Goal: Browse casually

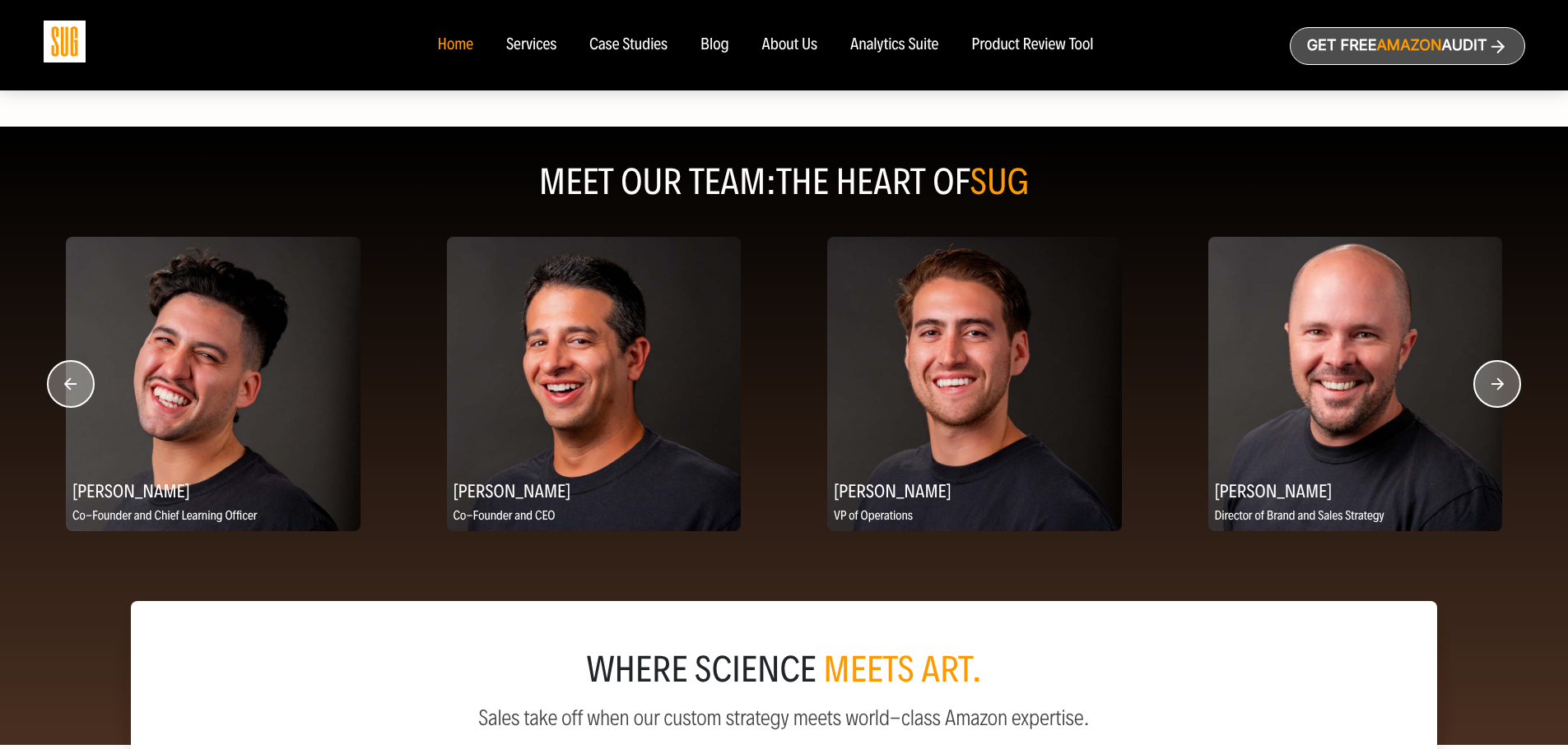
scroll to position [1985, 0]
click at [1490, 387] on circle "button" at bounding box center [1497, 383] width 46 height 46
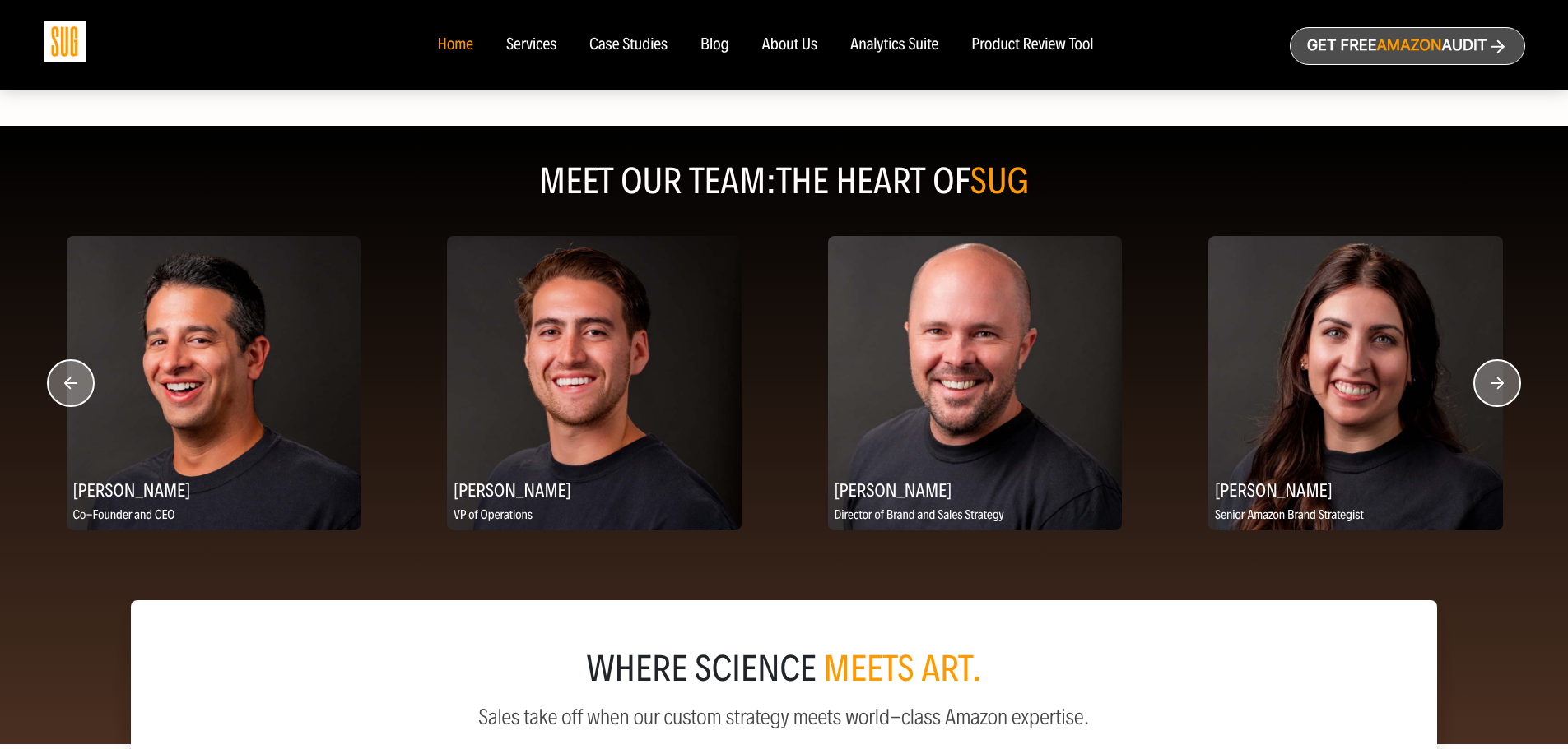
click at [1490, 387] on circle "button" at bounding box center [1497, 383] width 46 height 46
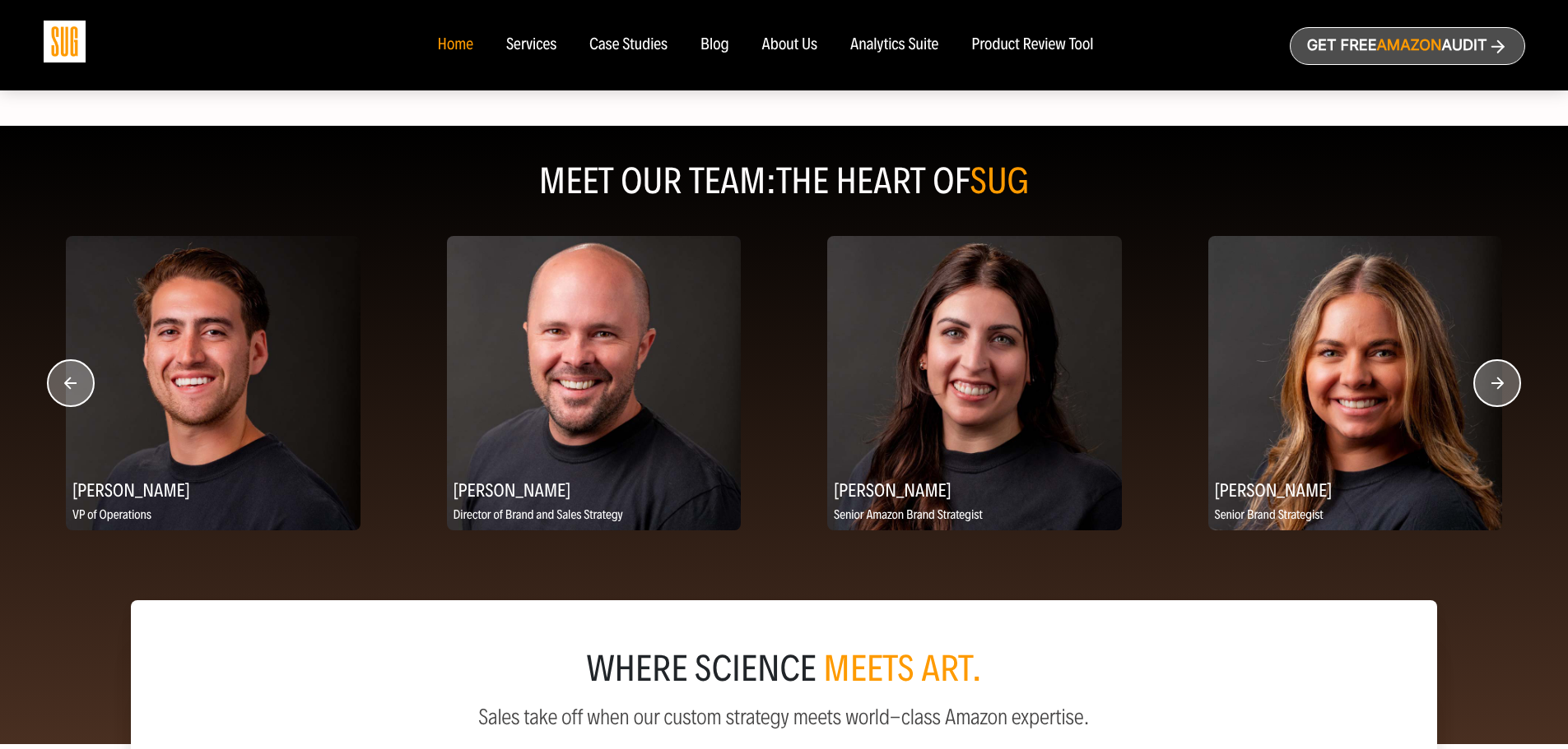
click at [1490, 387] on circle "button" at bounding box center [1497, 383] width 46 height 46
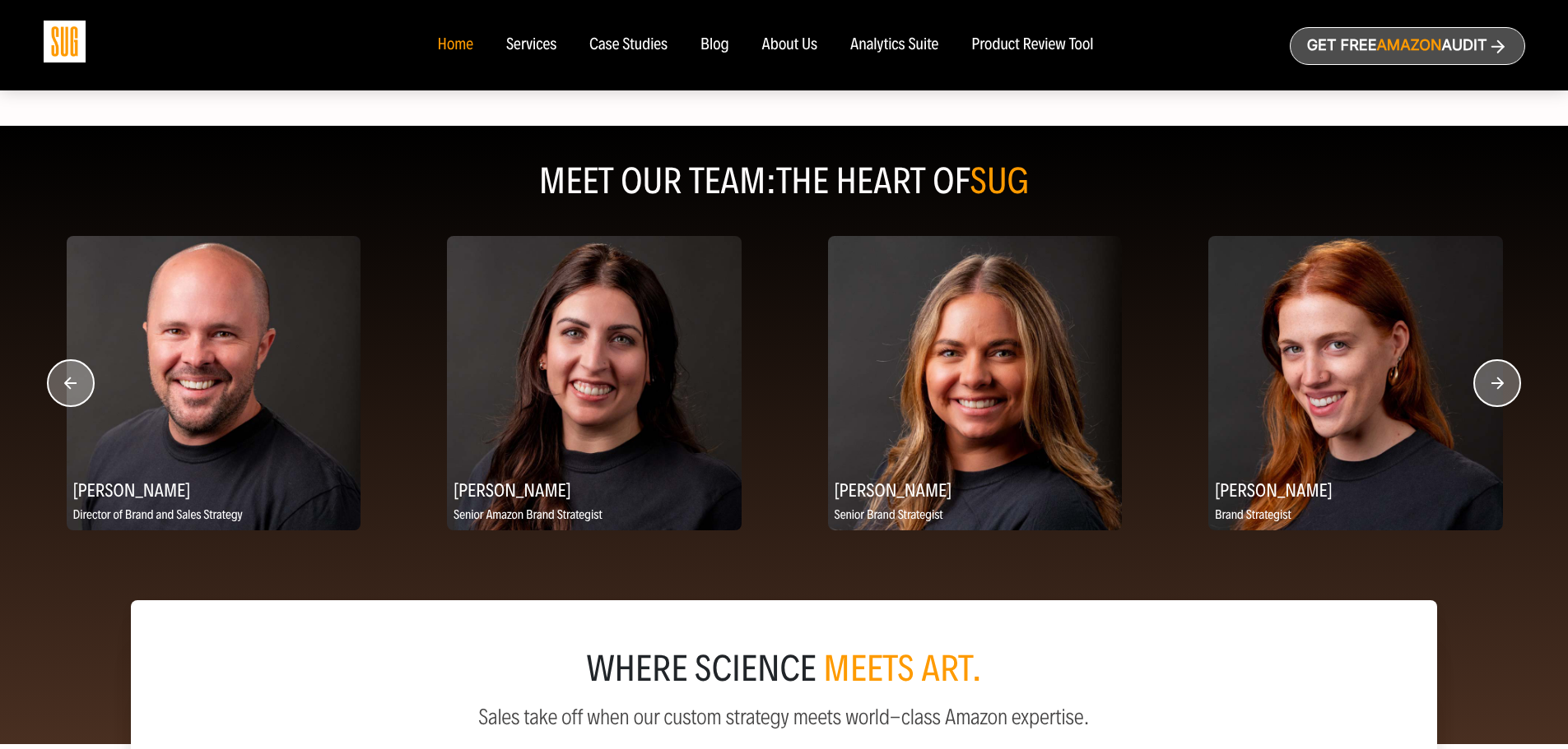
click at [1490, 387] on circle "button" at bounding box center [1497, 383] width 46 height 46
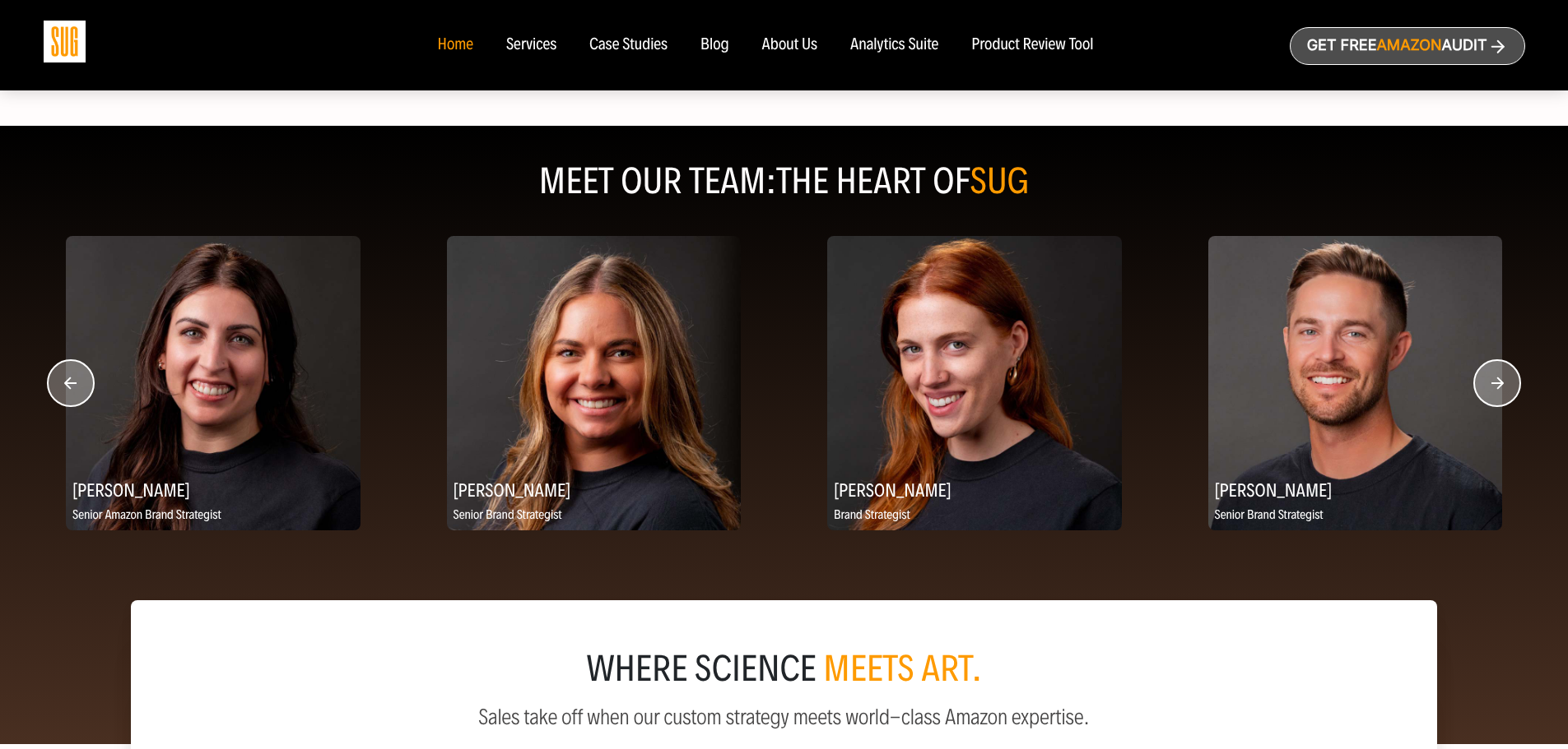
click at [1490, 387] on circle "button" at bounding box center [1497, 383] width 46 height 46
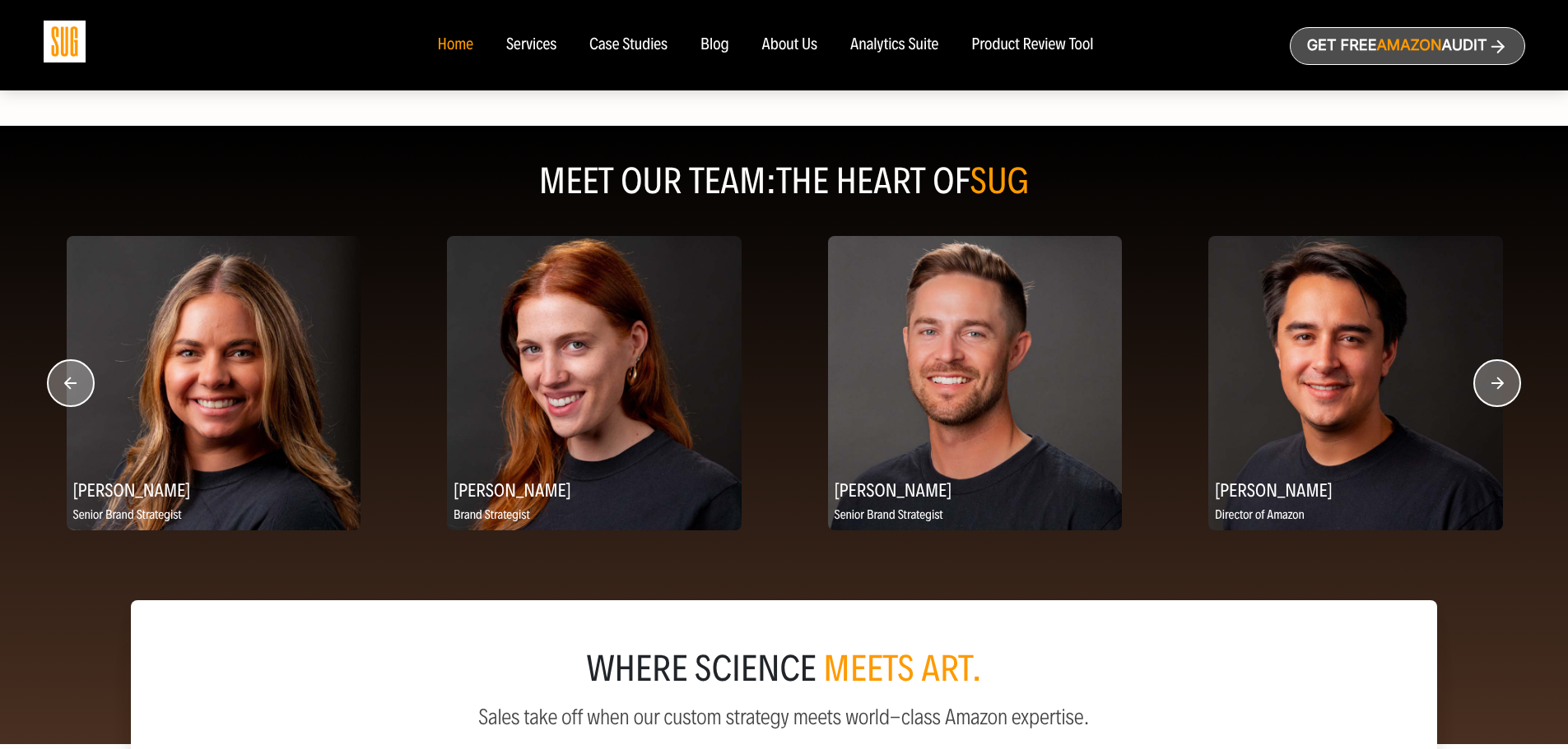
click at [1490, 387] on circle "button" at bounding box center [1497, 383] width 46 height 46
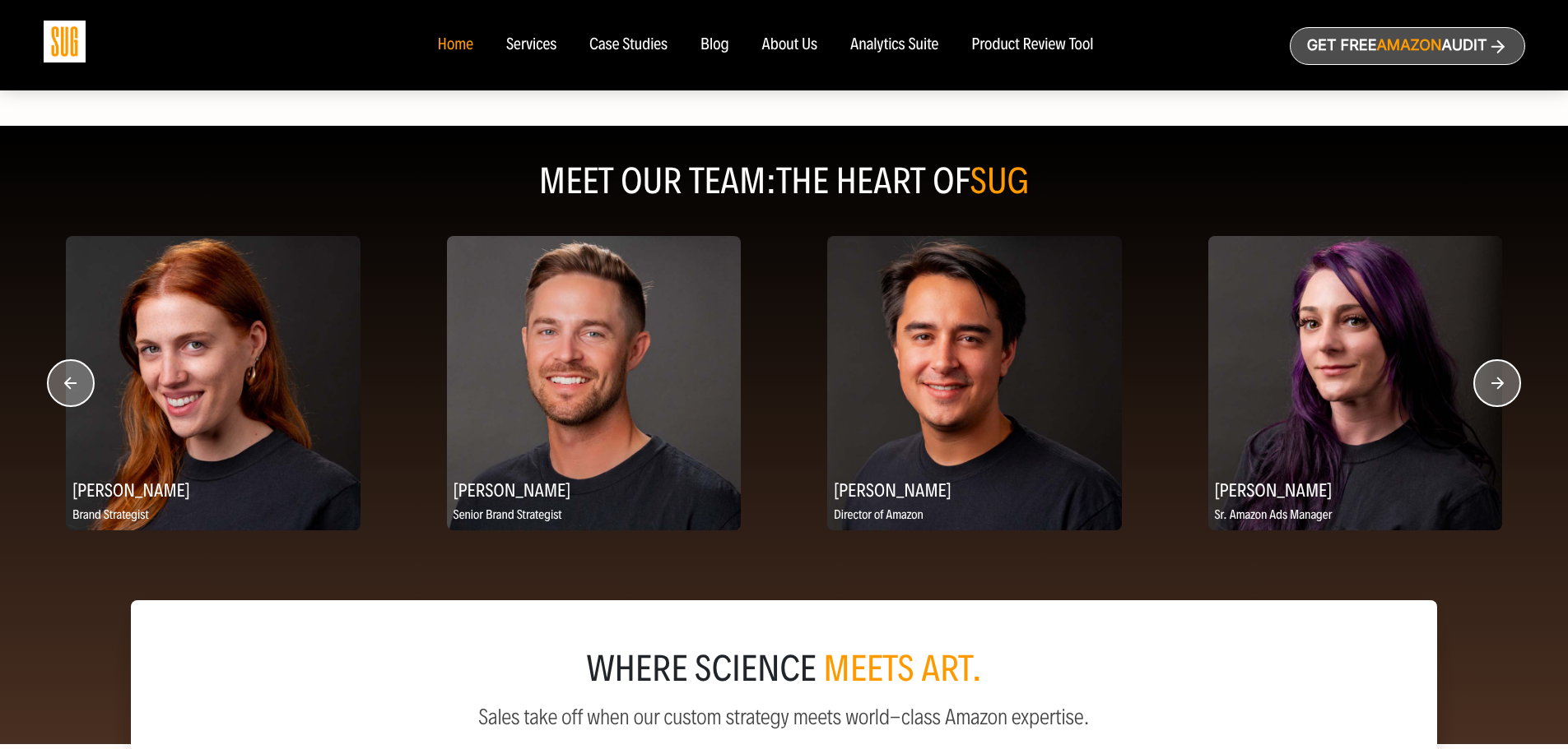
click at [1490, 387] on circle "button" at bounding box center [1497, 383] width 46 height 46
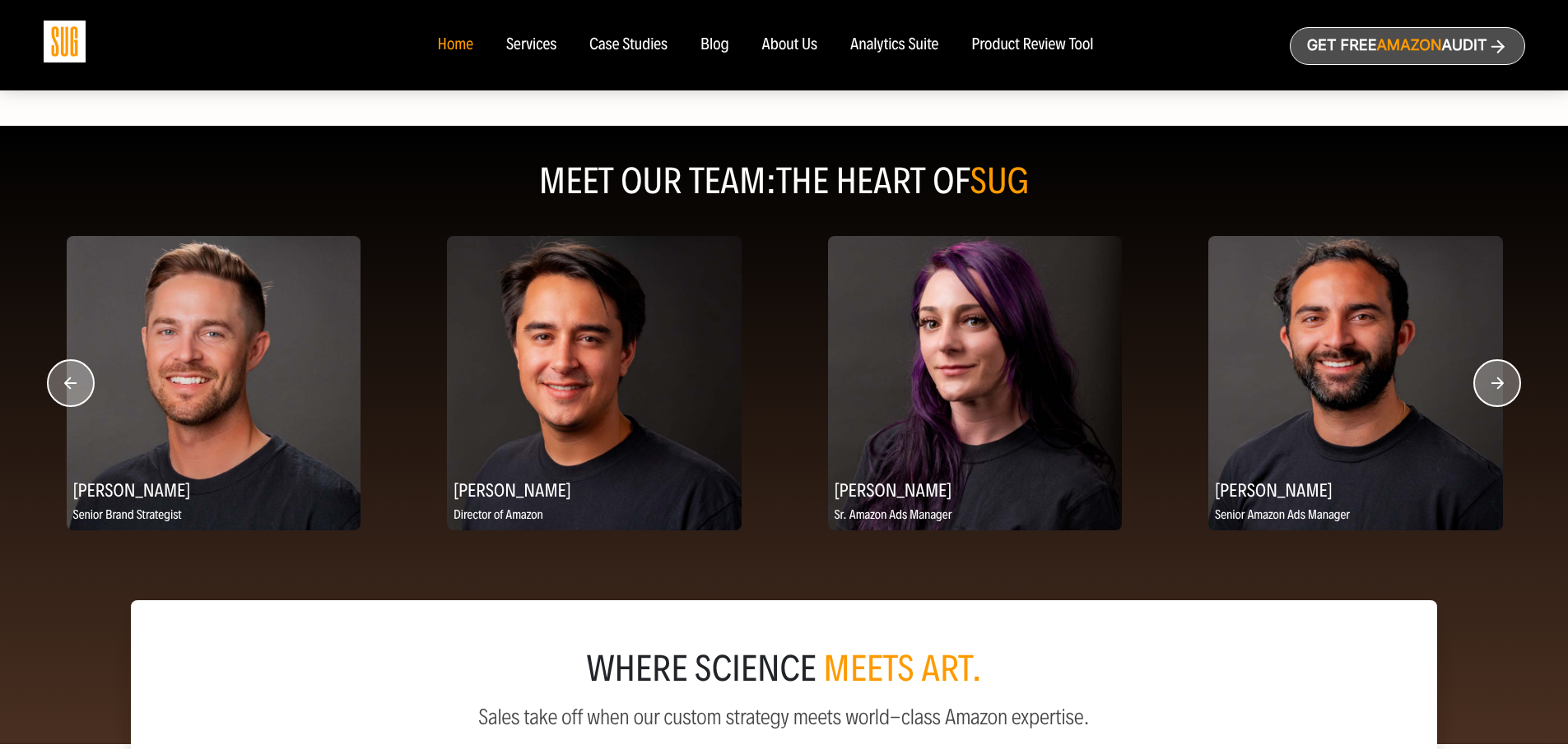
click at [1490, 387] on circle "button" at bounding box center [1497, 383] width 46 height 46
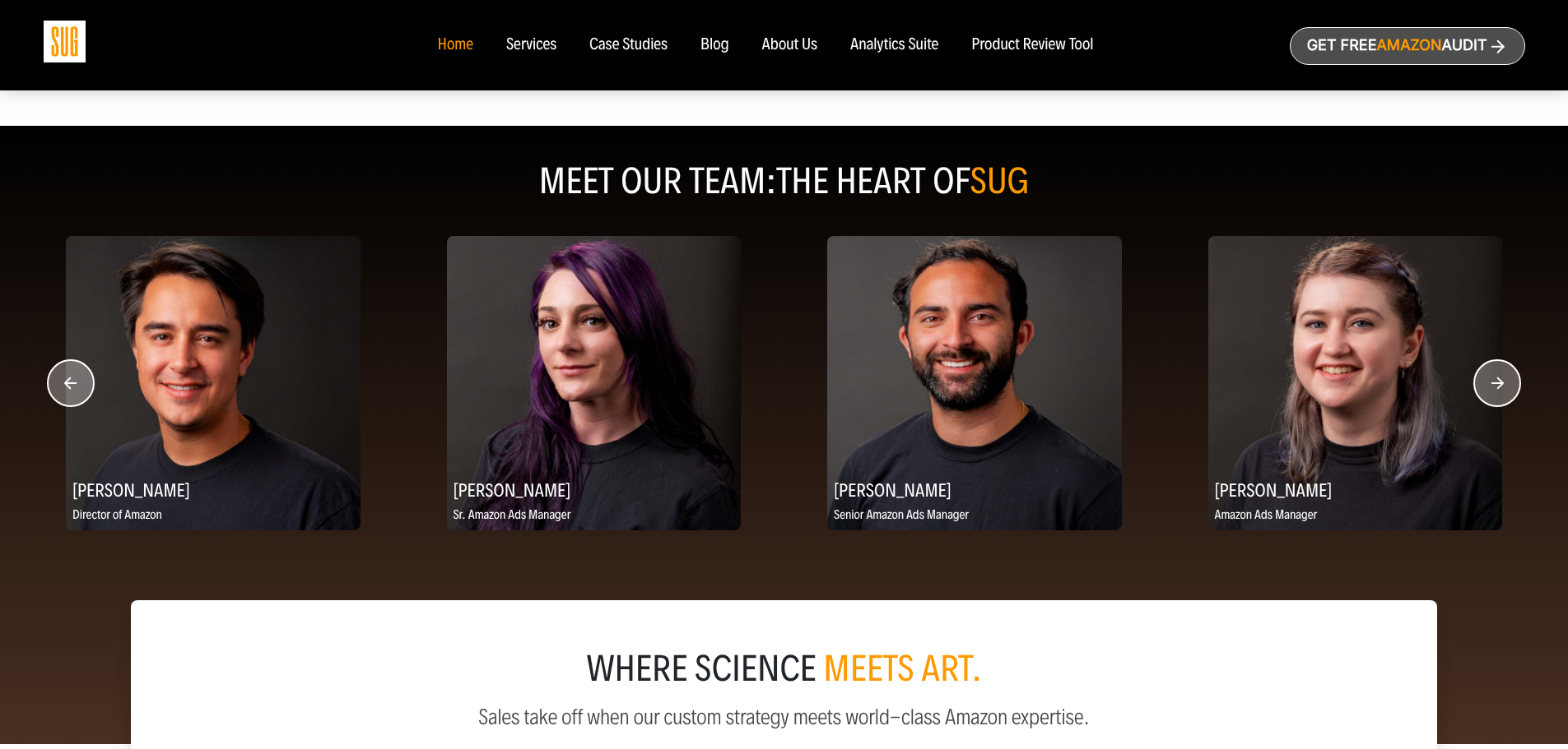
click at [1490, 387] on circle "button" at bounding box center [1497, 383] width 46 height 46
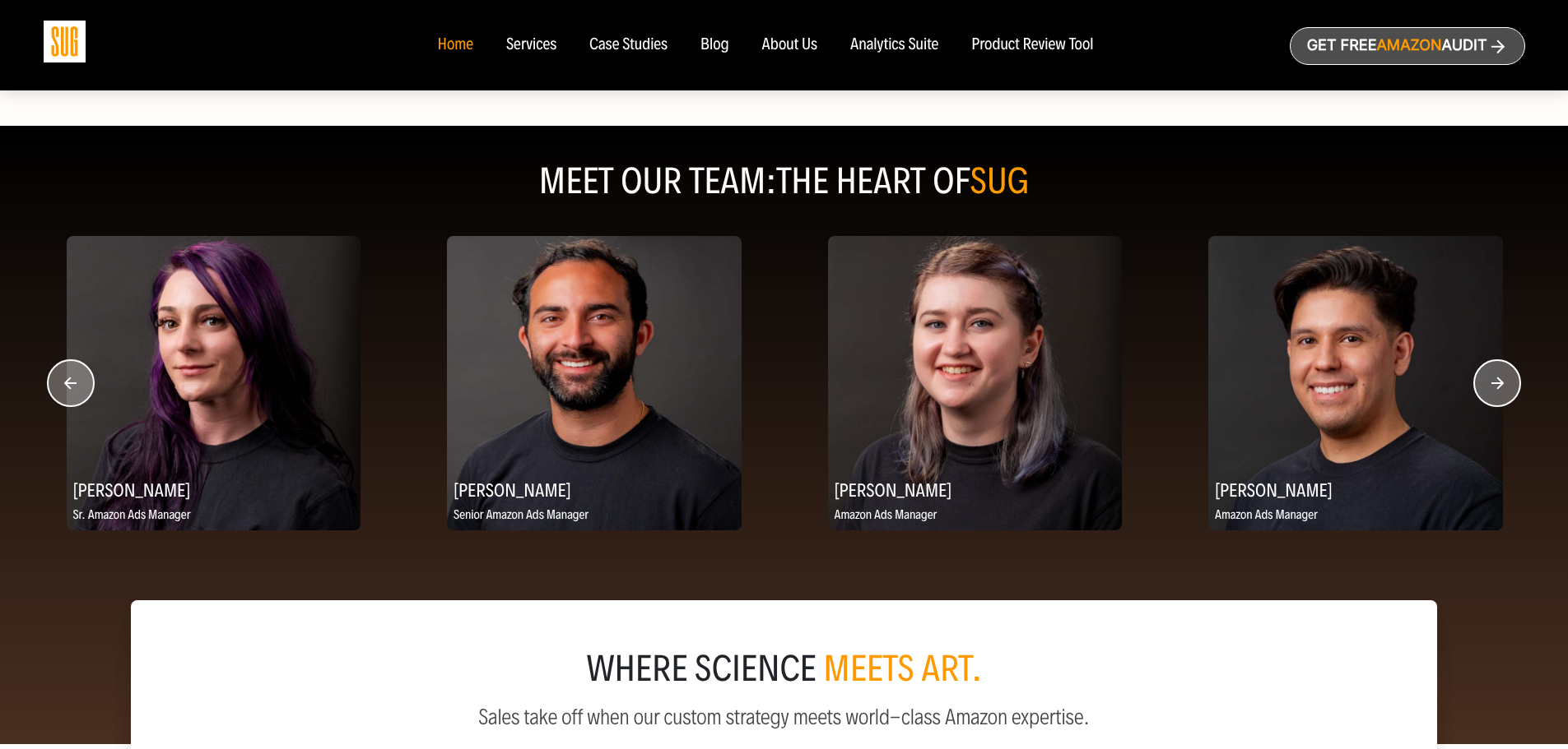
click at [1490, 387] on circle "button" at bounding box center [1497, 383] width 46 height 46
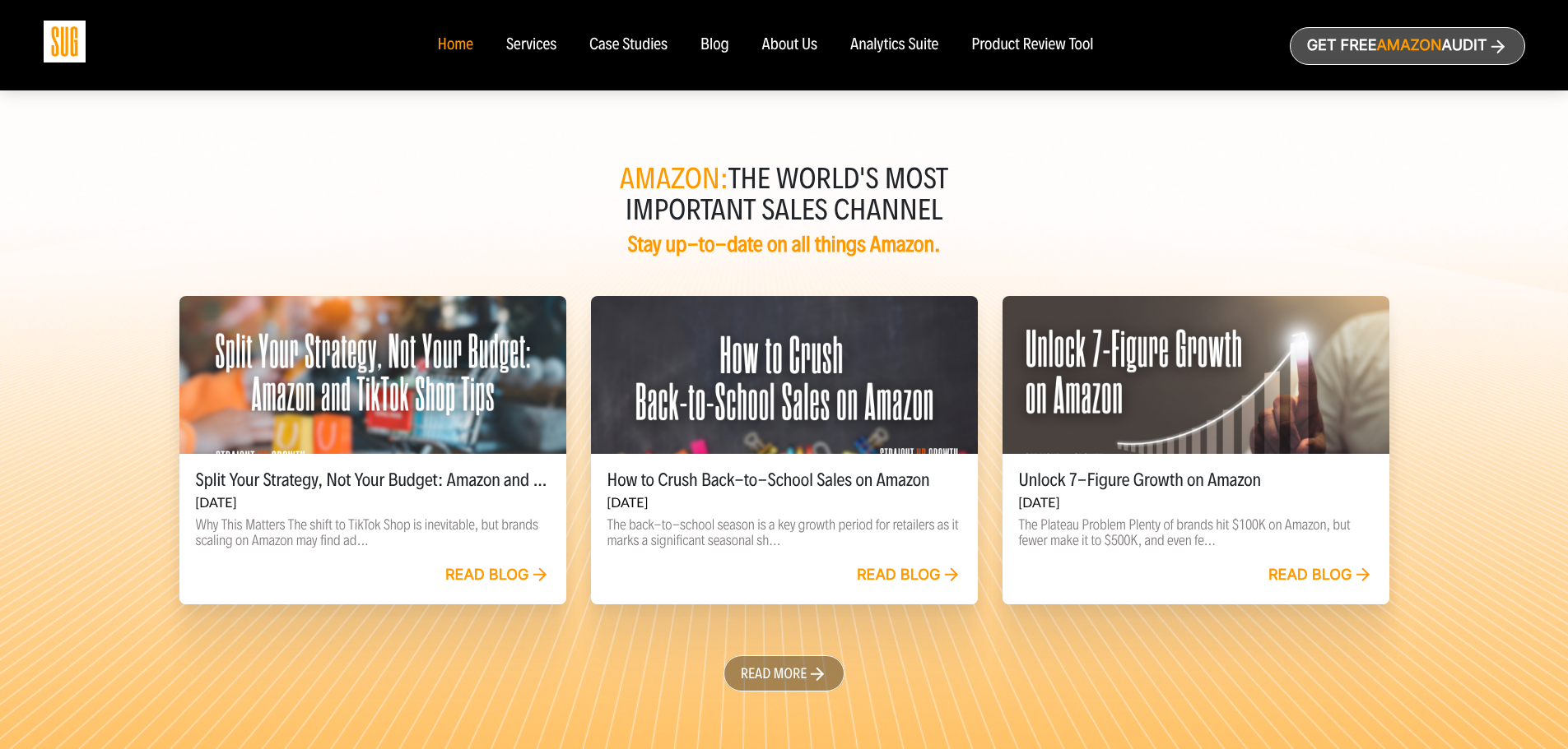
scroll to position [3789, 0]
